Goal: Find specific page/section: Find specific page/section

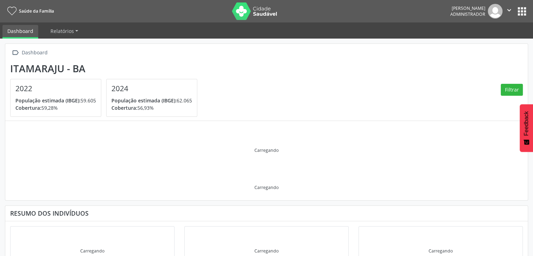
click at [517, 14] on button "apps" at bounding box center [522, 11] width 12 height 12
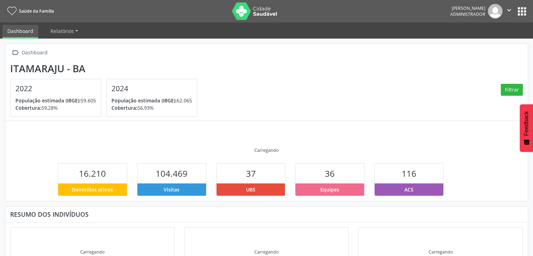
click at [518, 9] on button "apps" at bounding box center [522, 11] width 12 height 12
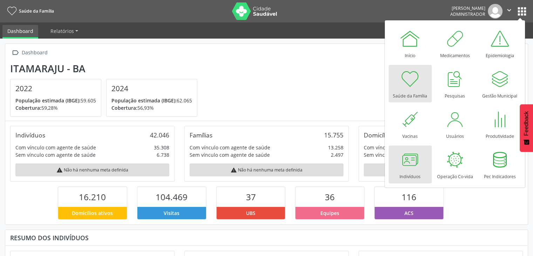
click at [415, 157] on div at bounding box center [409, 159] width 21 height 21
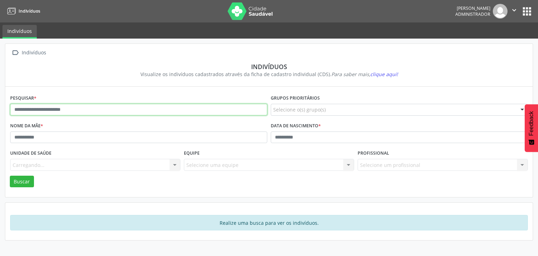
click at [203, 107] on input "text" at bounding box center [138, 110] width 257 height 12
type input "*****"
click at [10, 176] on button "Buscar" at bounding box center [22, 182] width 24 height 12
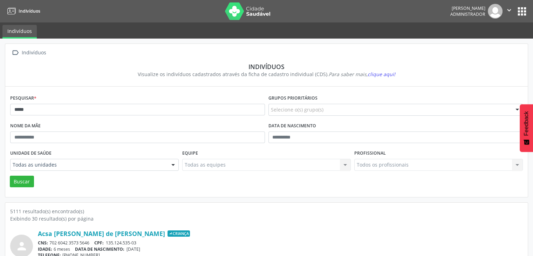
scroll to position [105, 0]
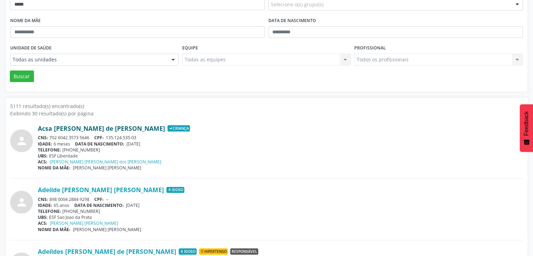
click at [73, 130] on link "Acsa Maria Valerin de Jesus" at bounding box center [101, 128] width 127 height 8
